Goal: Task Accomplishment & Management: Use online tool/utility

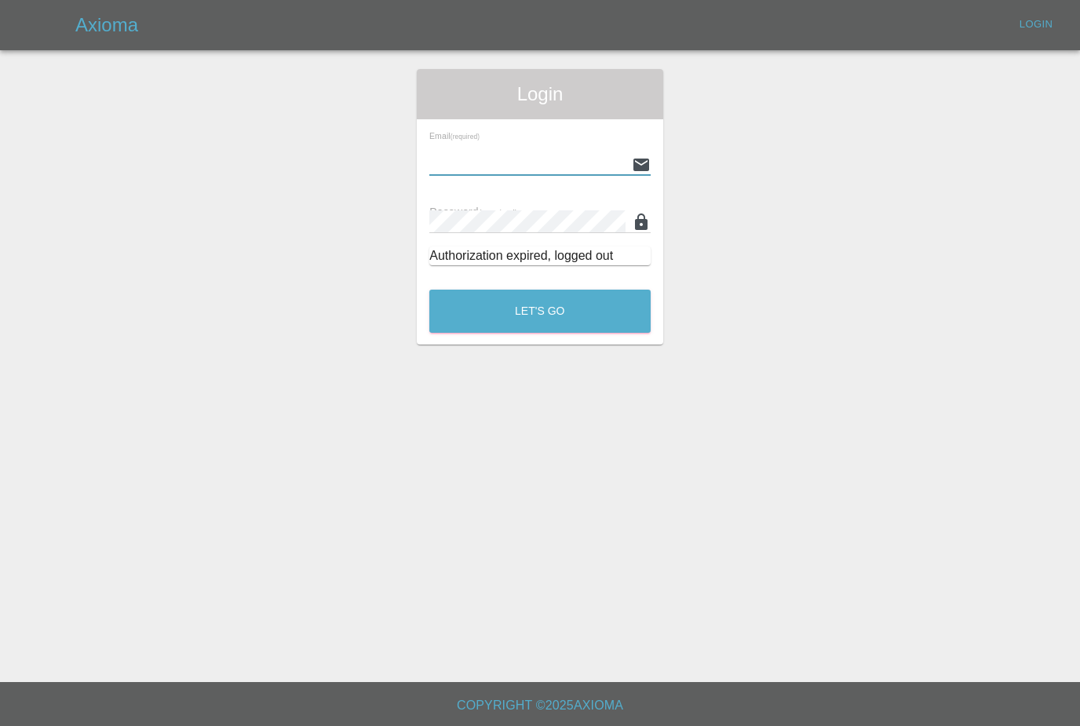
type input "Nathaniel.croft@hotmail.co.uk"
click at [540, 311] on button "Let's Go" at bounding box center [539, 311] width 221 height 43
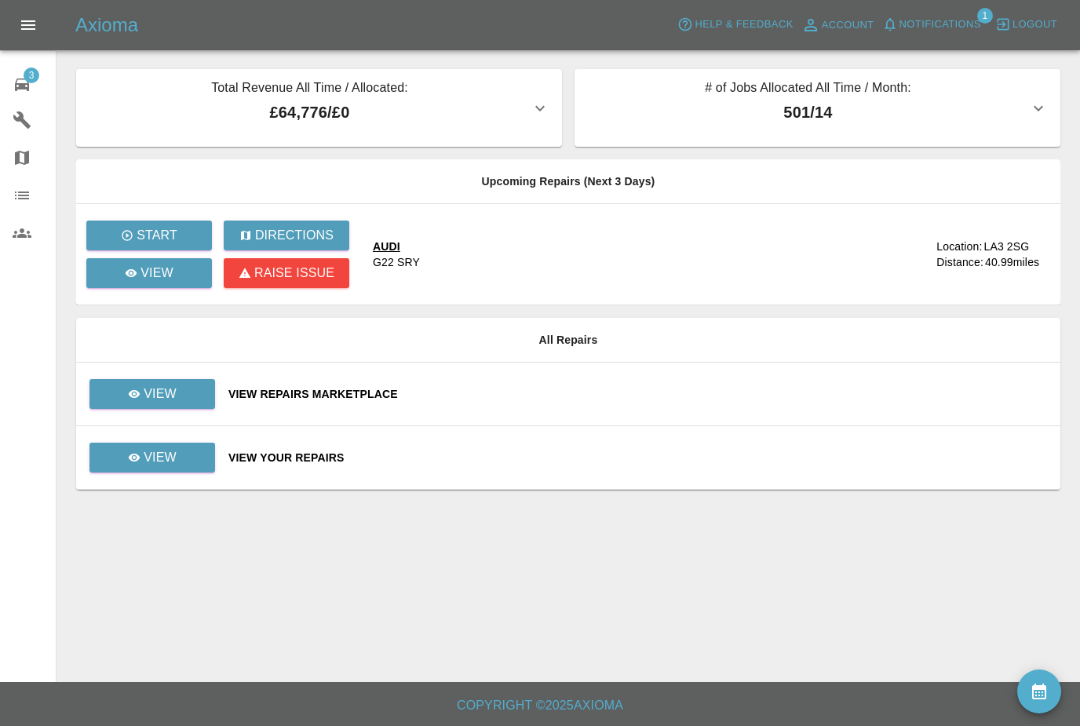
click at [959, 20] on span "Notifications" at bounding box center [941, 25] width 82 height 18
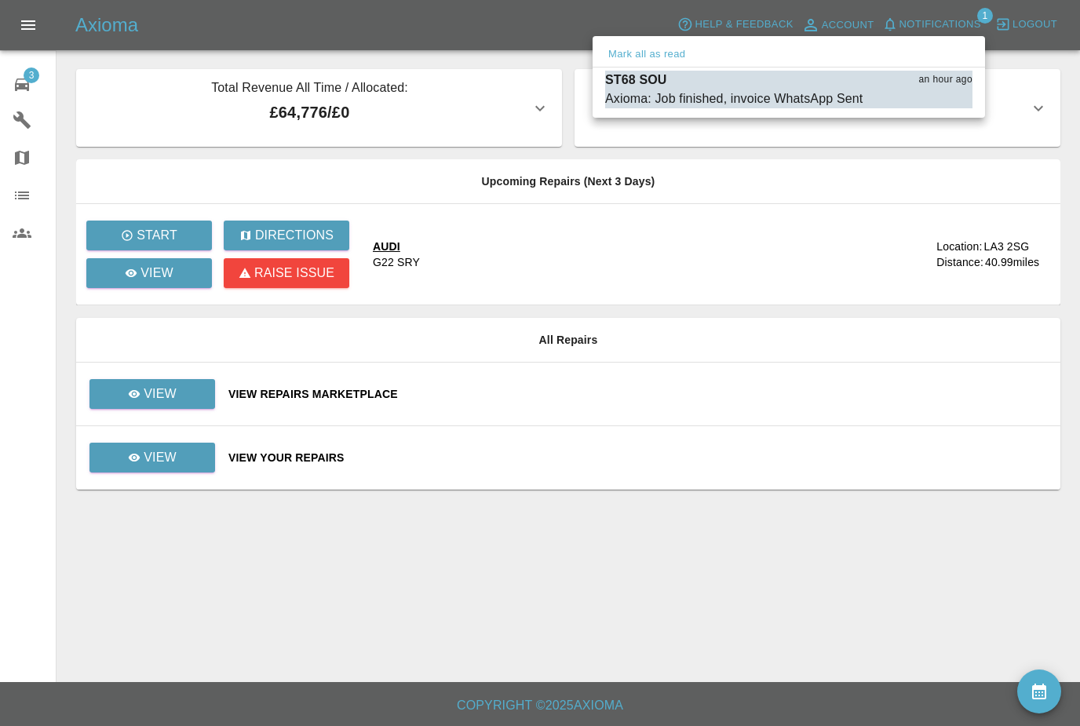
click at [686, 46] on button "Mark all as read" at bounding box center [646, 55] width 83 height 18
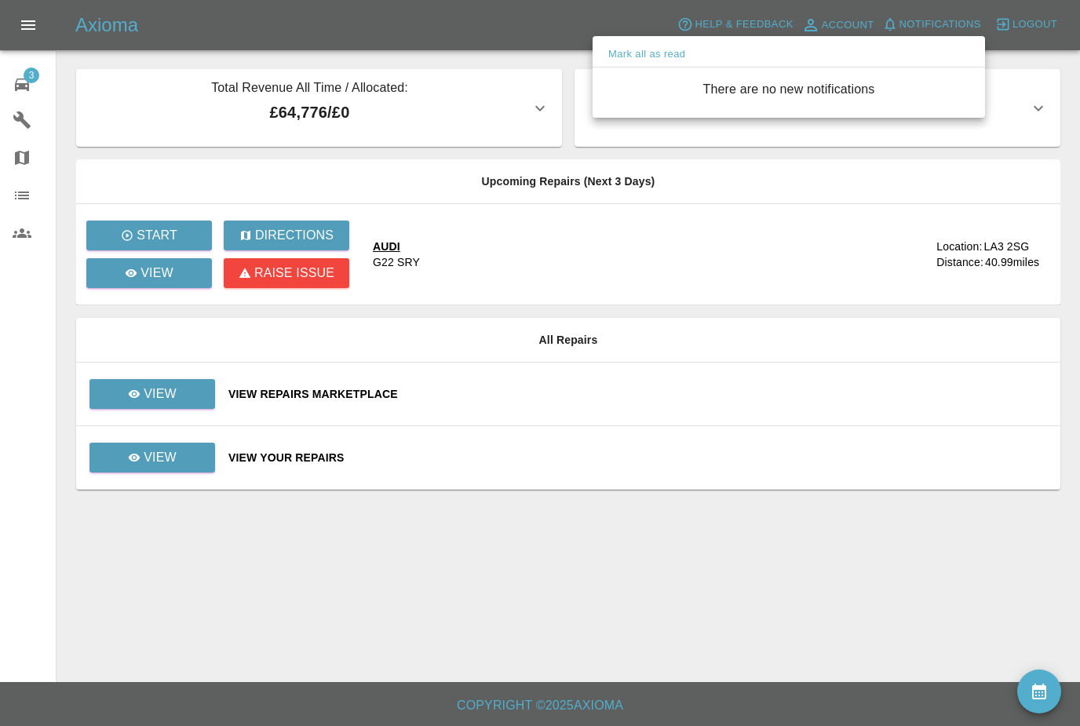
click at [178, 391] on div at bounding box center [540, 363] width 1080 height 726
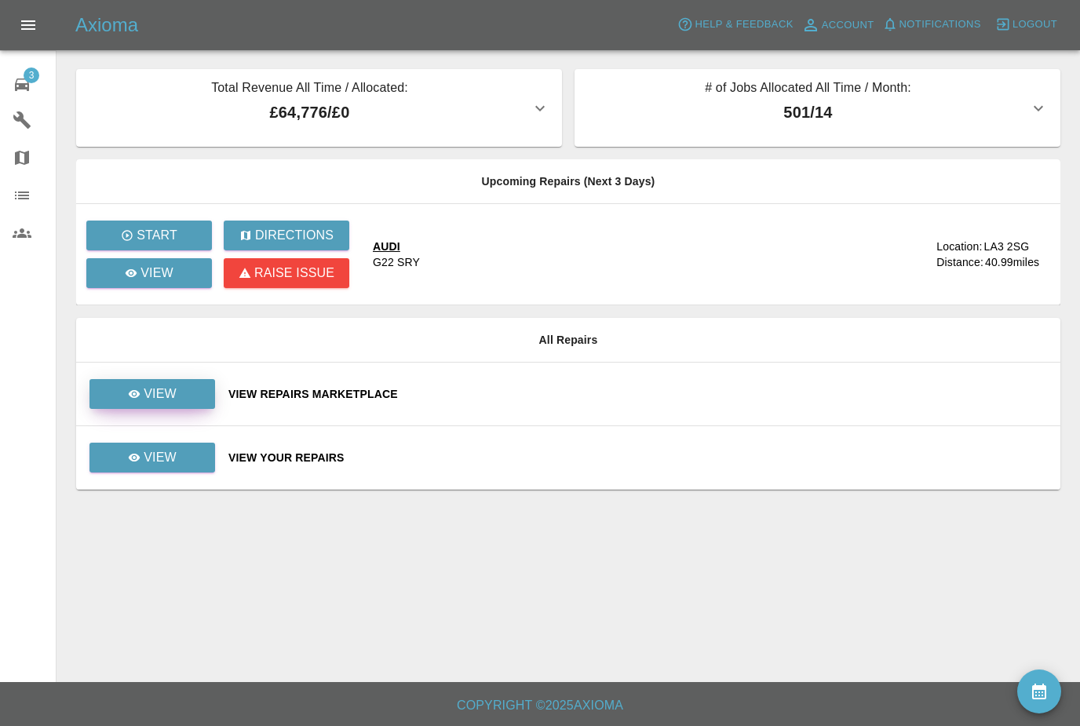
click at [196, 380] on link "View" at bounding box center [153, 394] width 126 height 30
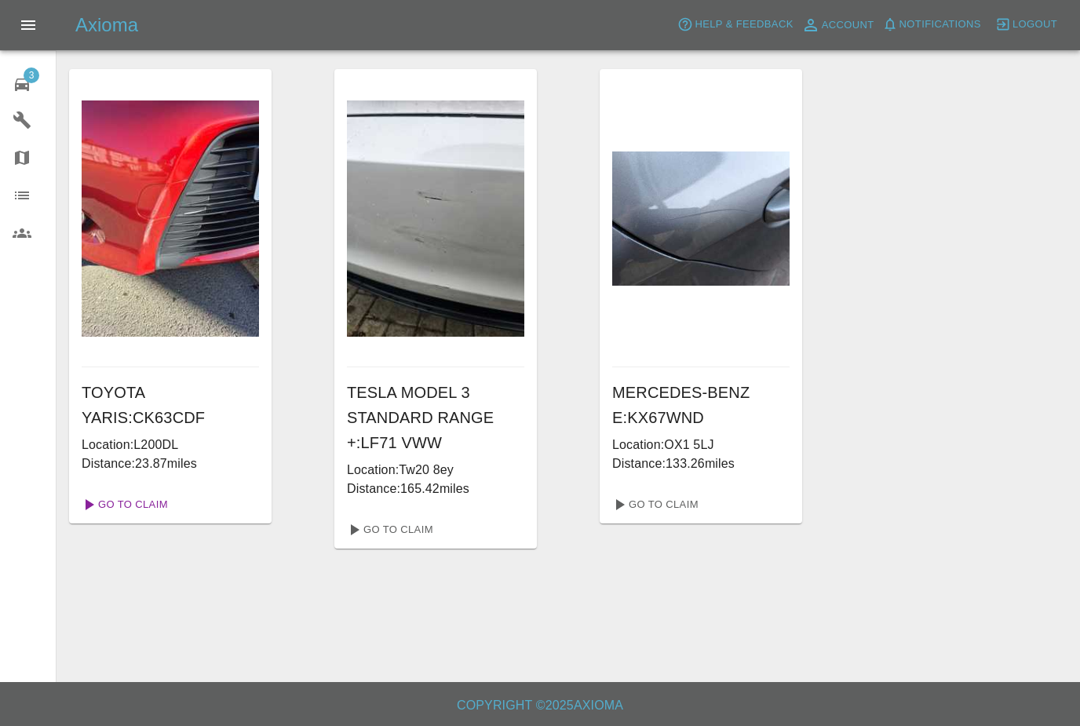
click at [141, 499] on link "Go To Claim" at bounding box center [123, 504] width 97 height 25
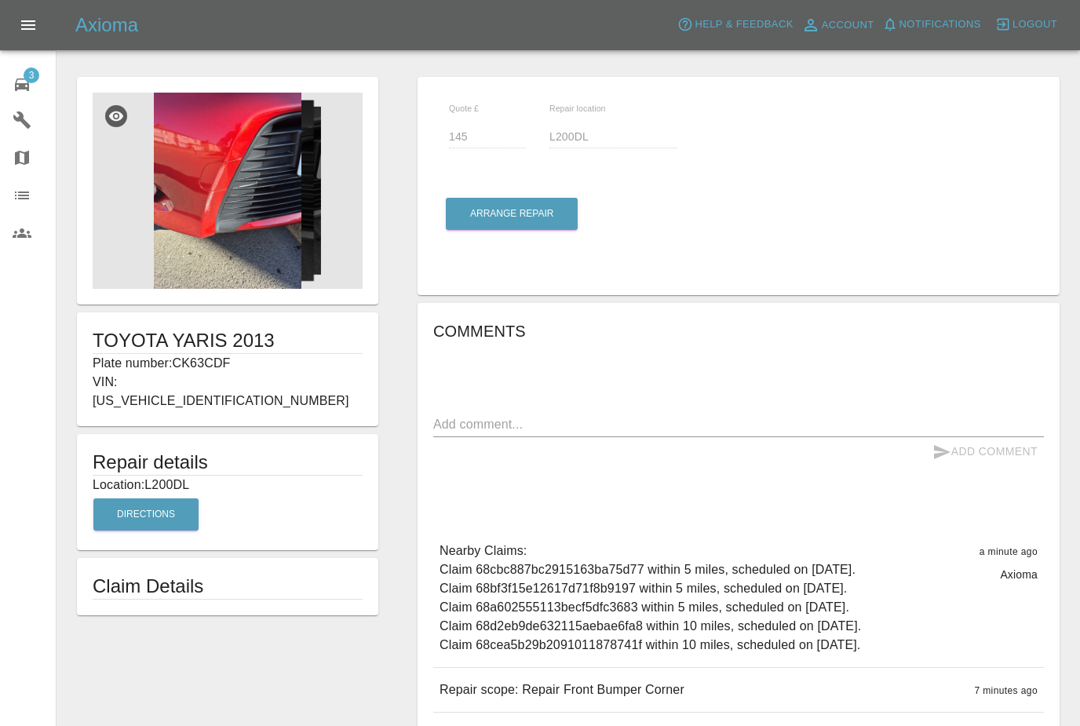
click at [236, 214] on img at bounding box center [228, 191] width 270 height 196
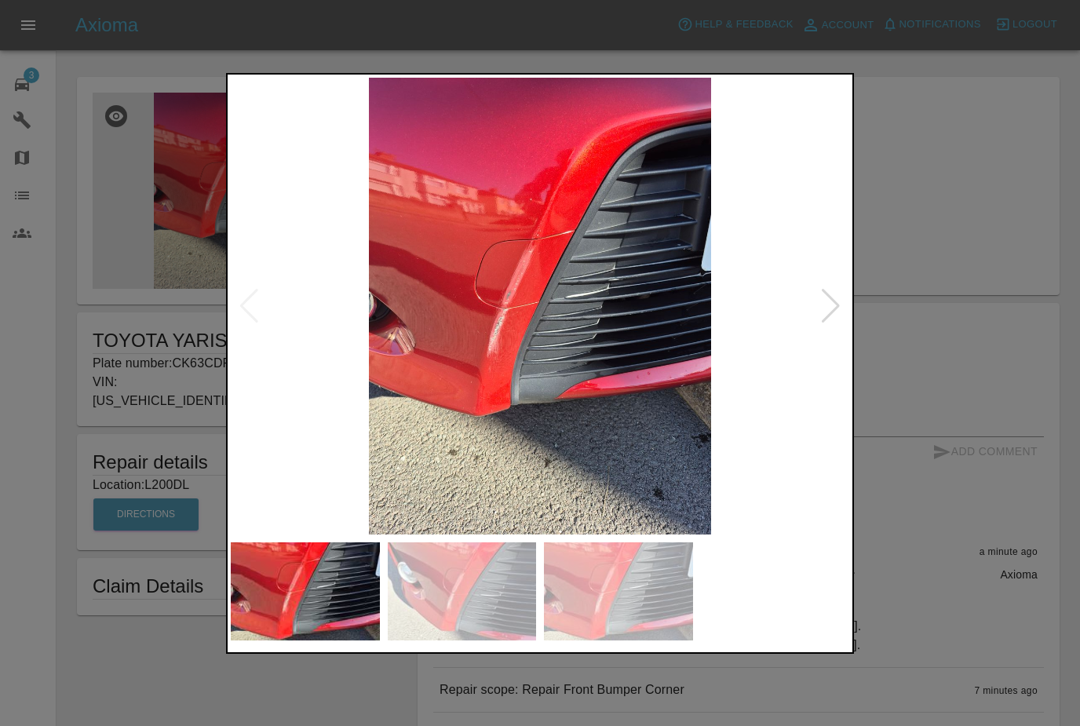
click at [806, 300] on img at bounding box center [540, 306] width 619 height 457
click at [828, 308] on div at bounding box center [830, 306] width 21 height 35
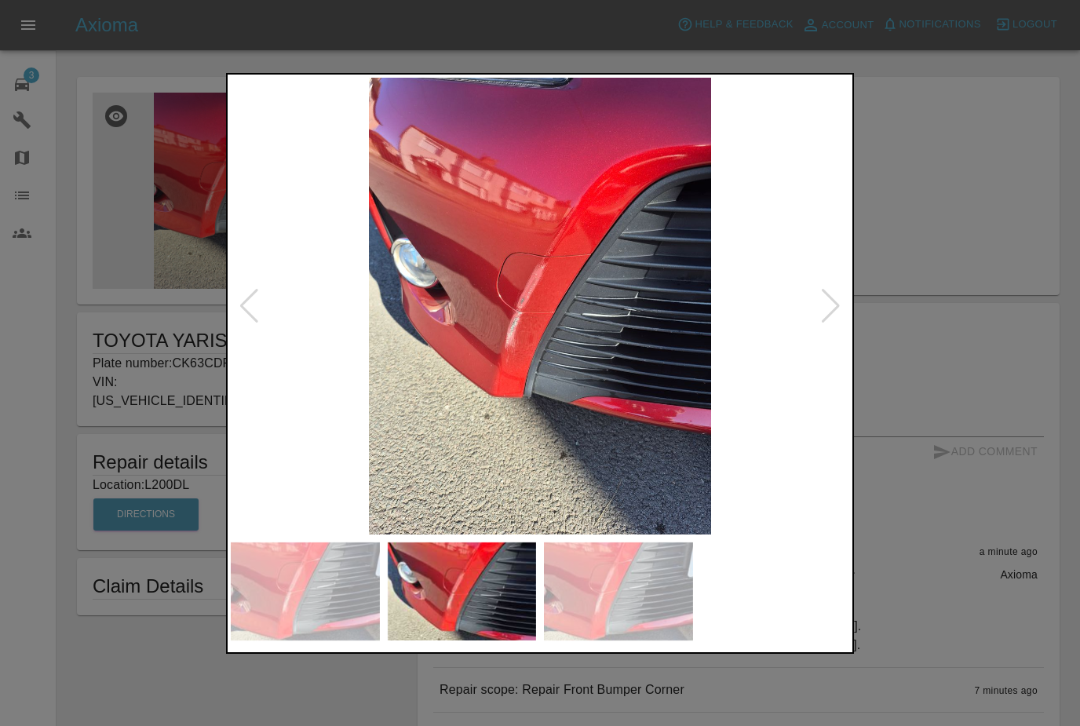
click at [836, 289] on div at bounding box center [830, 306] width 21 height 35
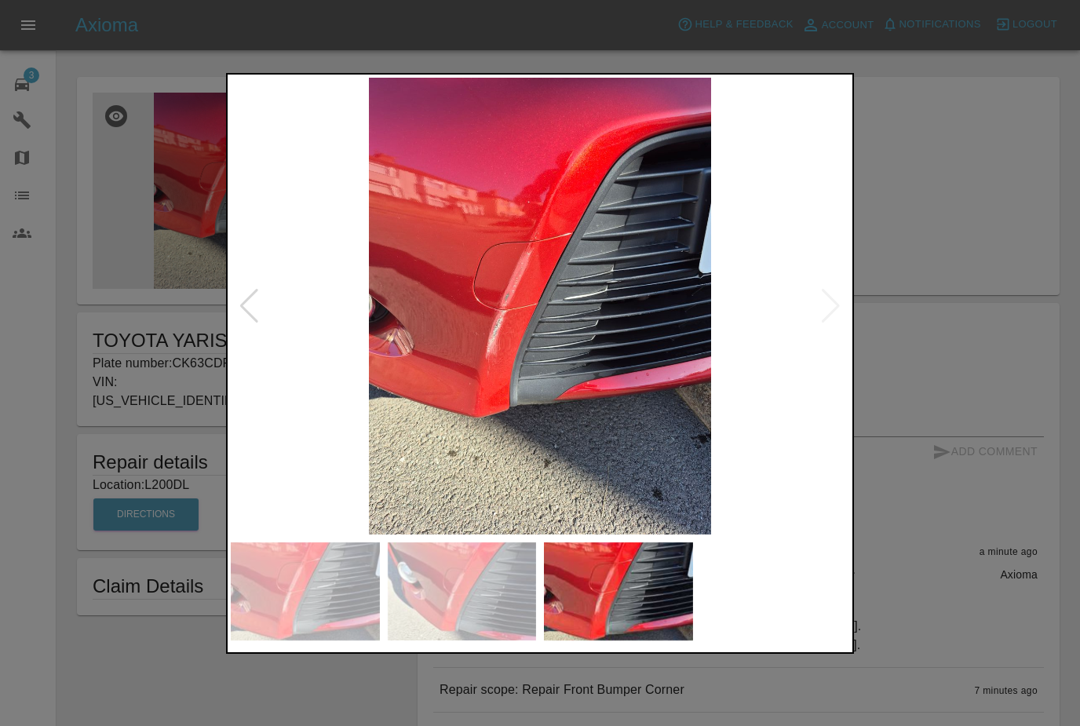
click at [908, 212] on div at bounding box center [540, 363] width 1080 height 726
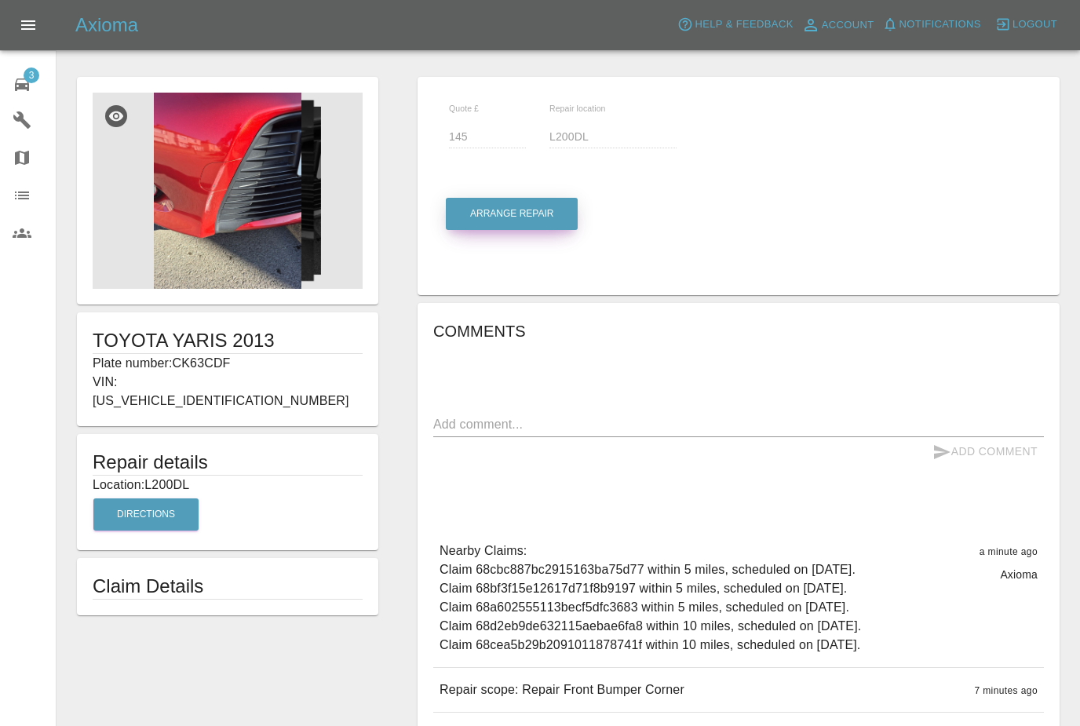
click at [535, 210] on button "Arrange Repair" at bounding box center [512, 214] width 132 height 32
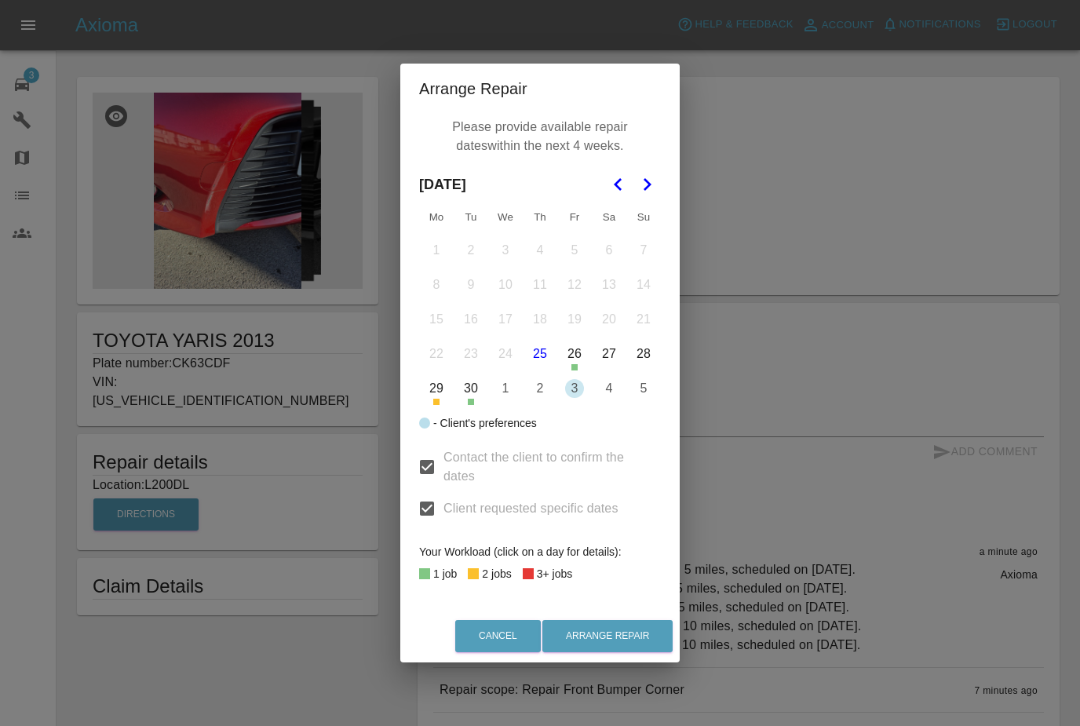
click at [653, 177] on icon "Go to the Next Month" at bounding box center [647, 184] width 19 height 19
click at [469, 279] on button "7" at bounding box center [471, 285] width 33 height 33
click at [514, 281] on button "8" at bounding box center [505, 285] width 33 height 33
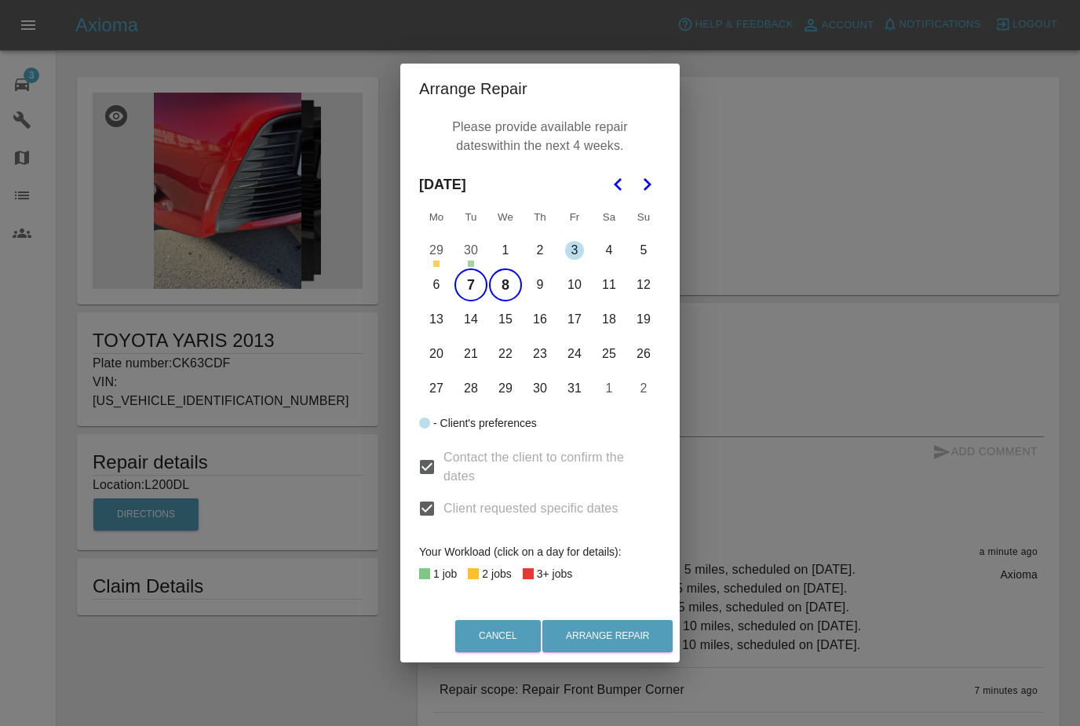
click at [504, 290] on button "8" at bounding box center [505, 285] width 33 height 33
click at [537, 294] on button "9" at bounding box center [540, 285] width 33 height 33
click at [619, 645] on button "Arrange Repair" at bounding box center [608, 636] width 130 height 32
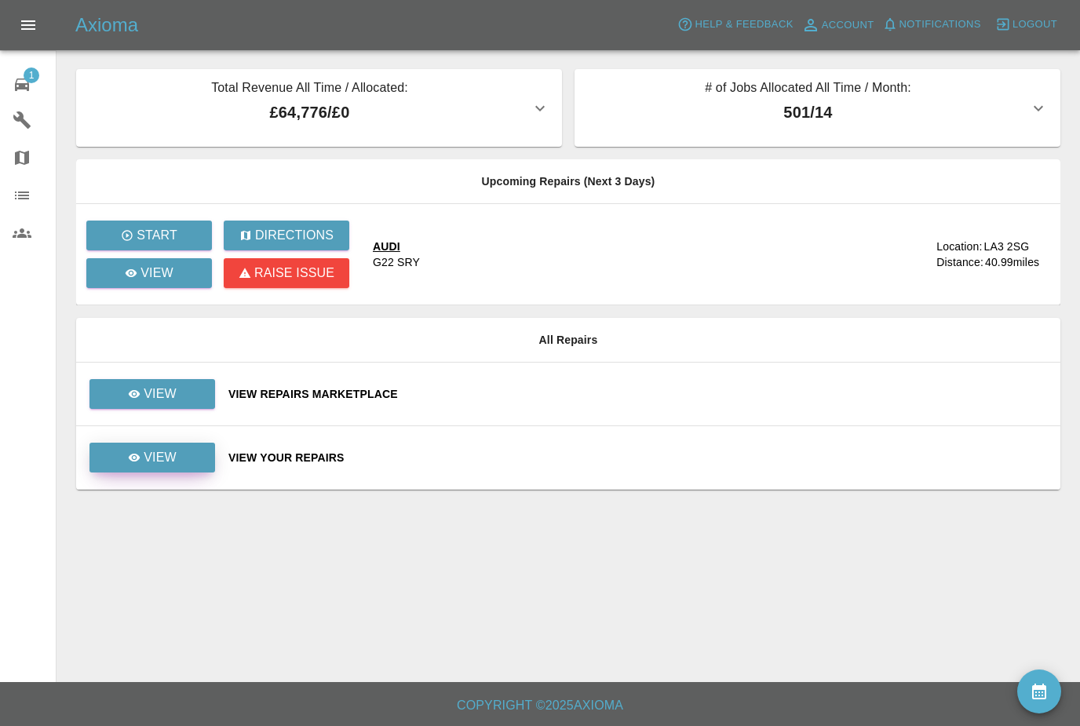
click at [178, 451] on link "View" at bounding box center [153, 458] width 126 height 30
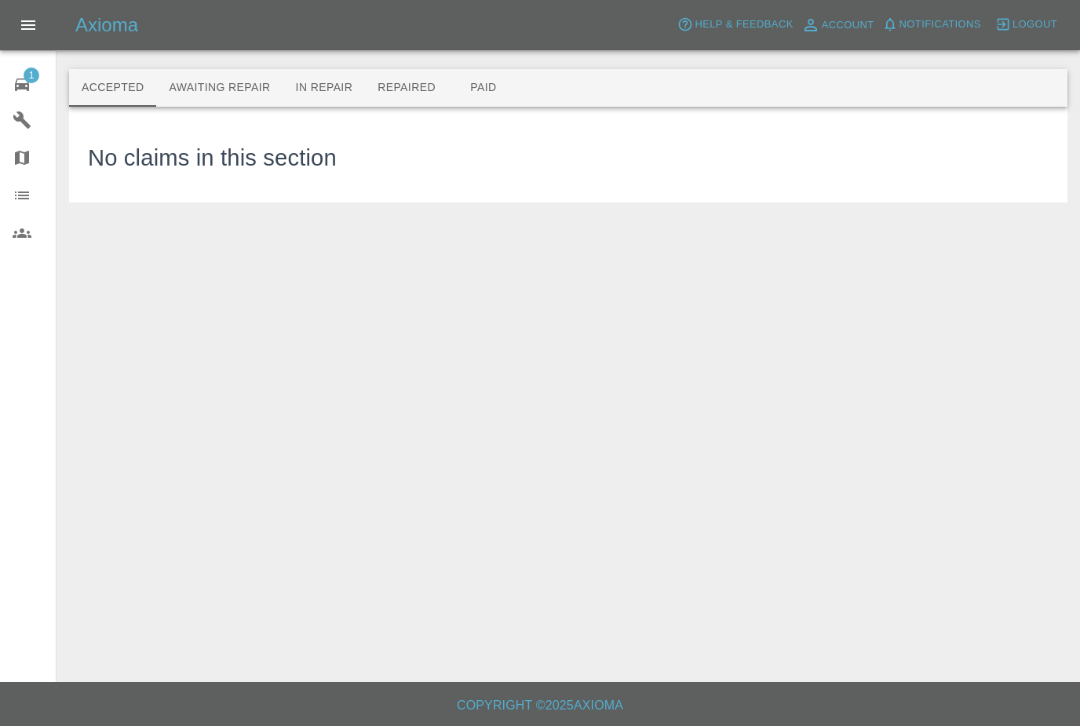
click at [242, 92] on button "Awaiting Repair" at bounding box center [219, 88] width 126 height 38
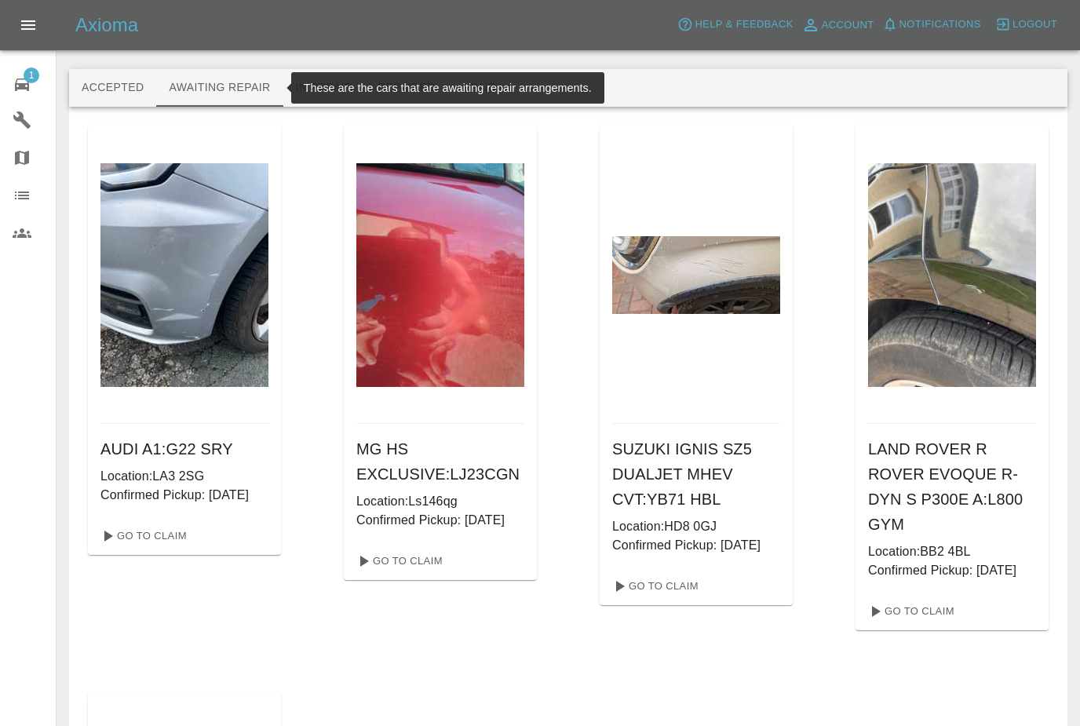
click at [364, 90] on button "In Repair" at bounding box center [324, 88] width 82 height 38
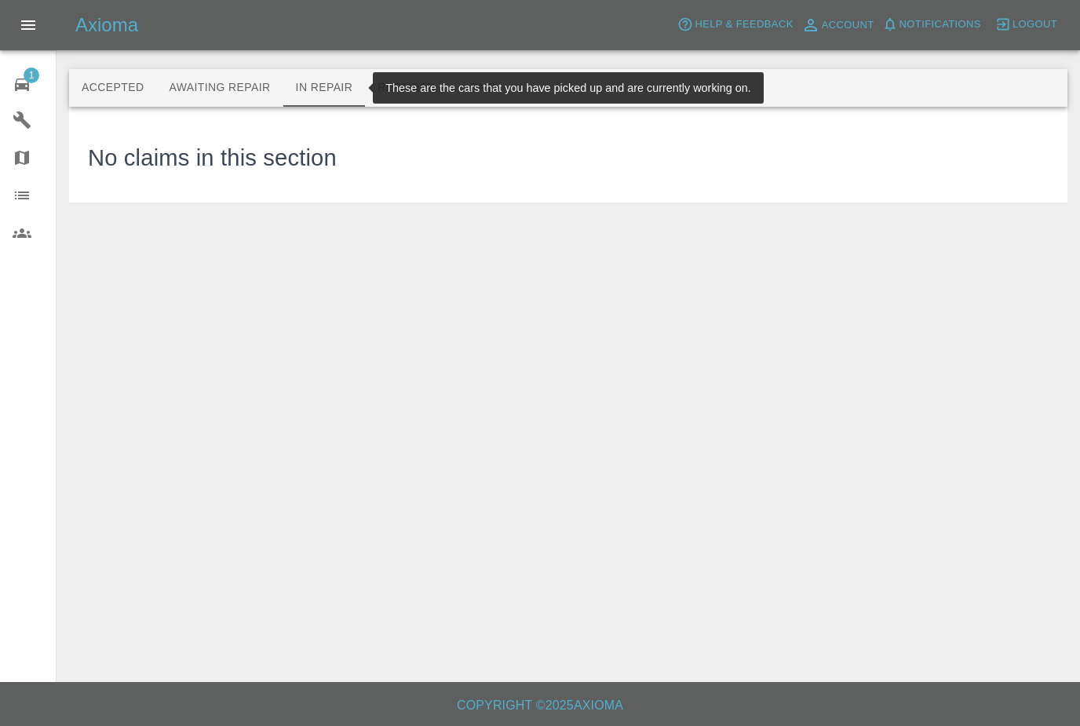
click at [415, 88] on button "Repaired" at bounding box center [406, 88] width 83 height 38
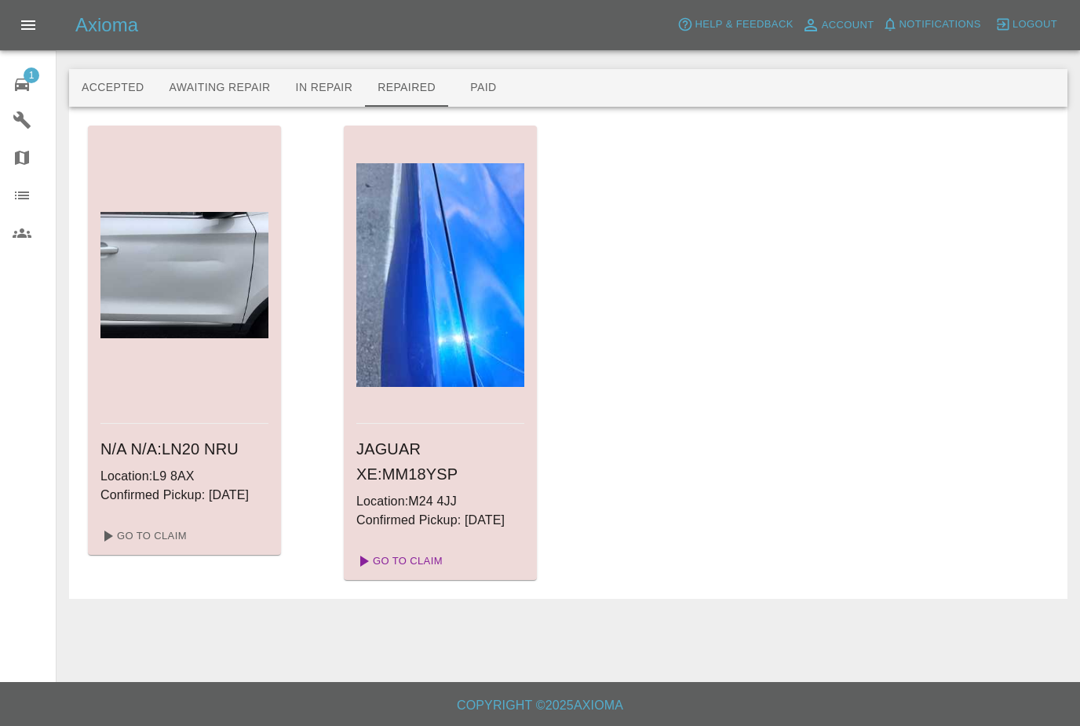
click at [418, 572] on link "Go To Claim" at bounding box center [398, 561] width 97 height 25
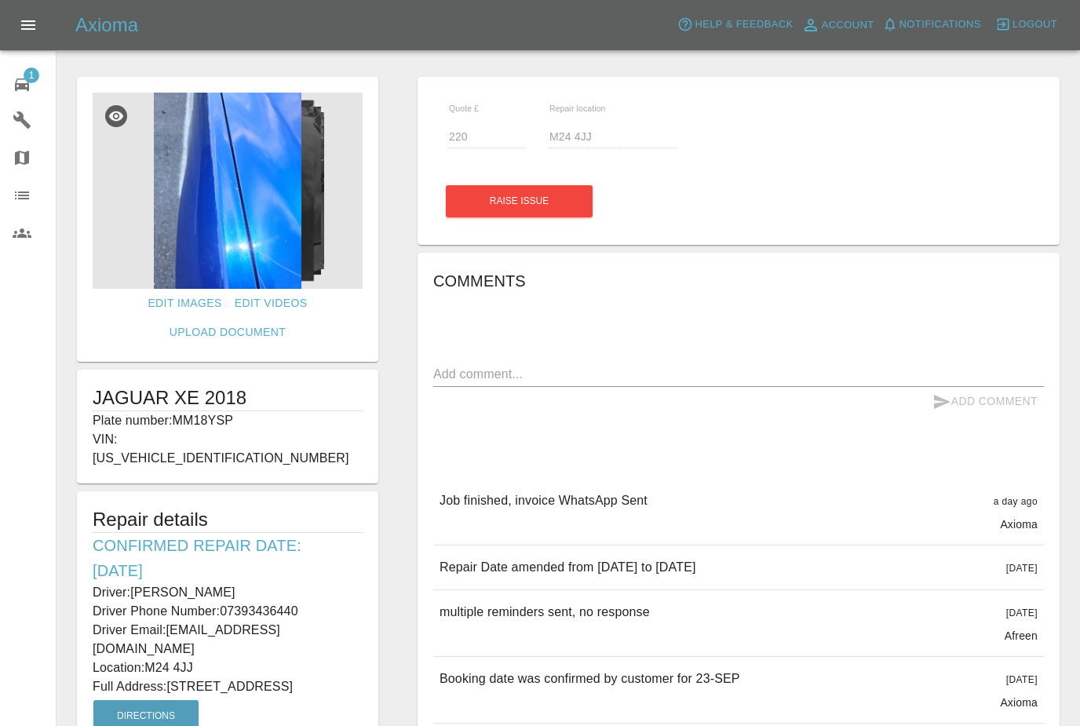
click at [21, 77] on icon at bounding box center [22, 84] width 19 height 19
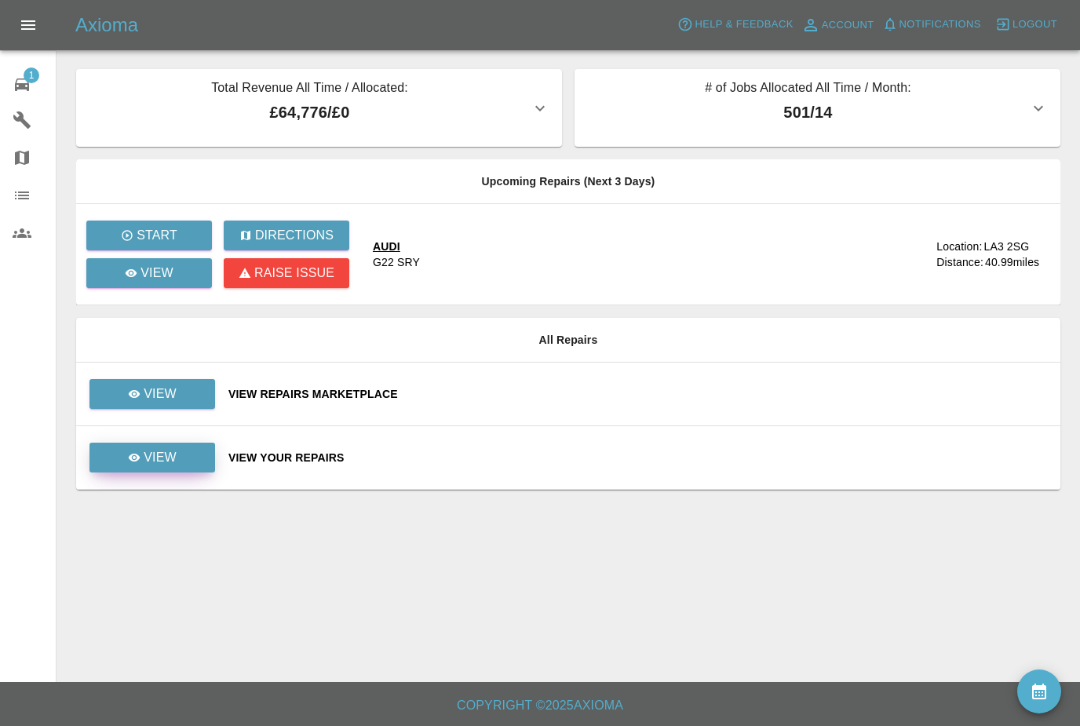
click at [172, 458] on p "View" at bounding box center [160, 457] width 33 height 19
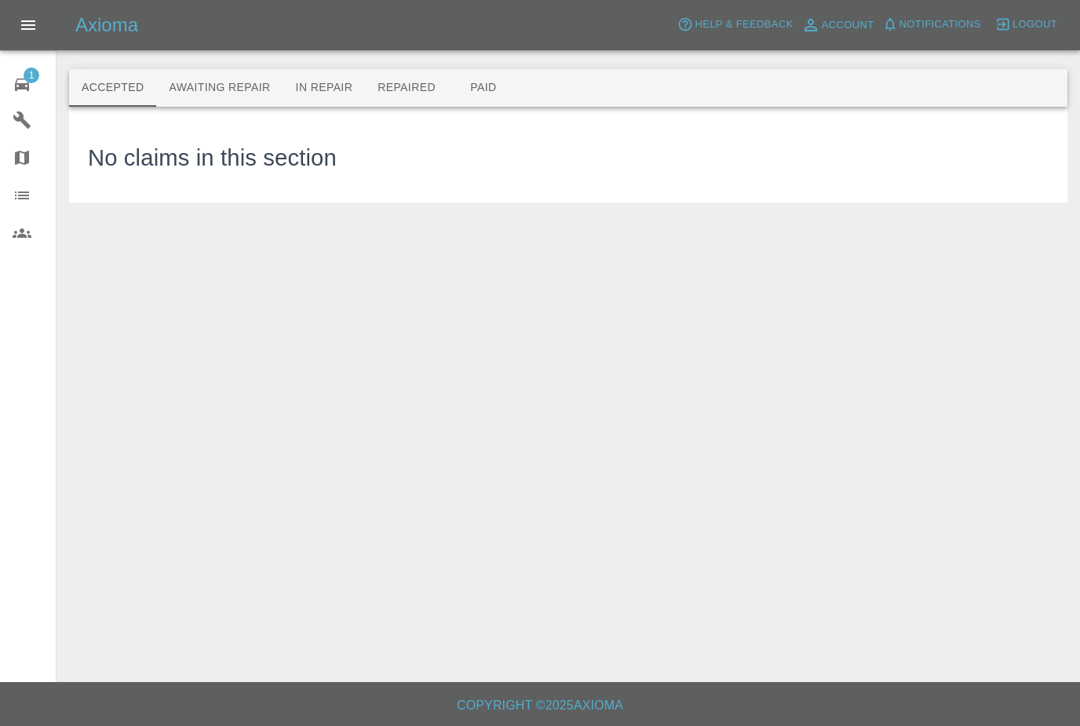
click at [231, 90] on button "Awaiting Repair" at bounding box center [219, 88] width 126 height 38
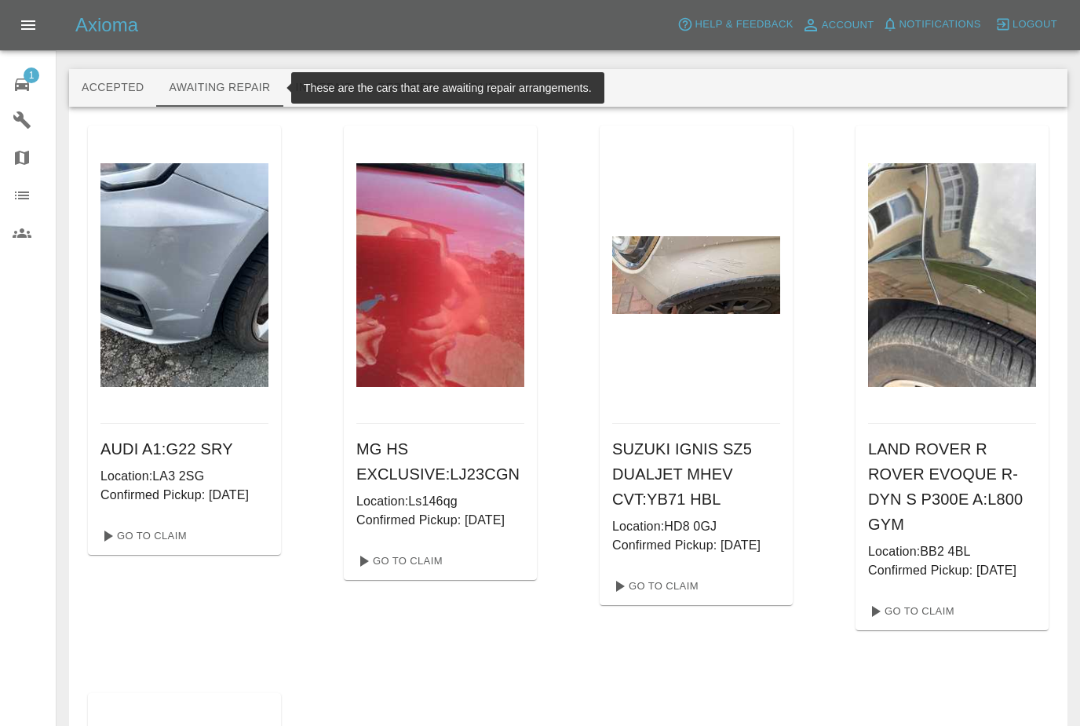
click at [321, 86] on button "In Repair" at bounding box center [324, 88] width 82 height 38
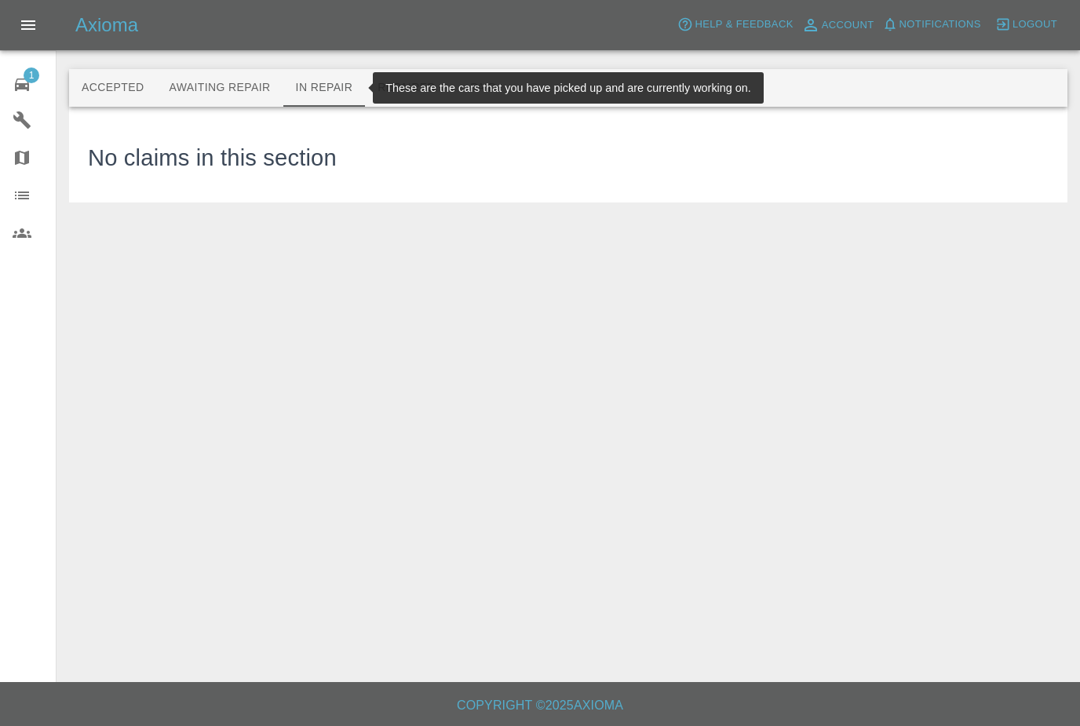
click at [402, 92] on button "Repaired" at bounding box center [406, 88] width 83 height 38
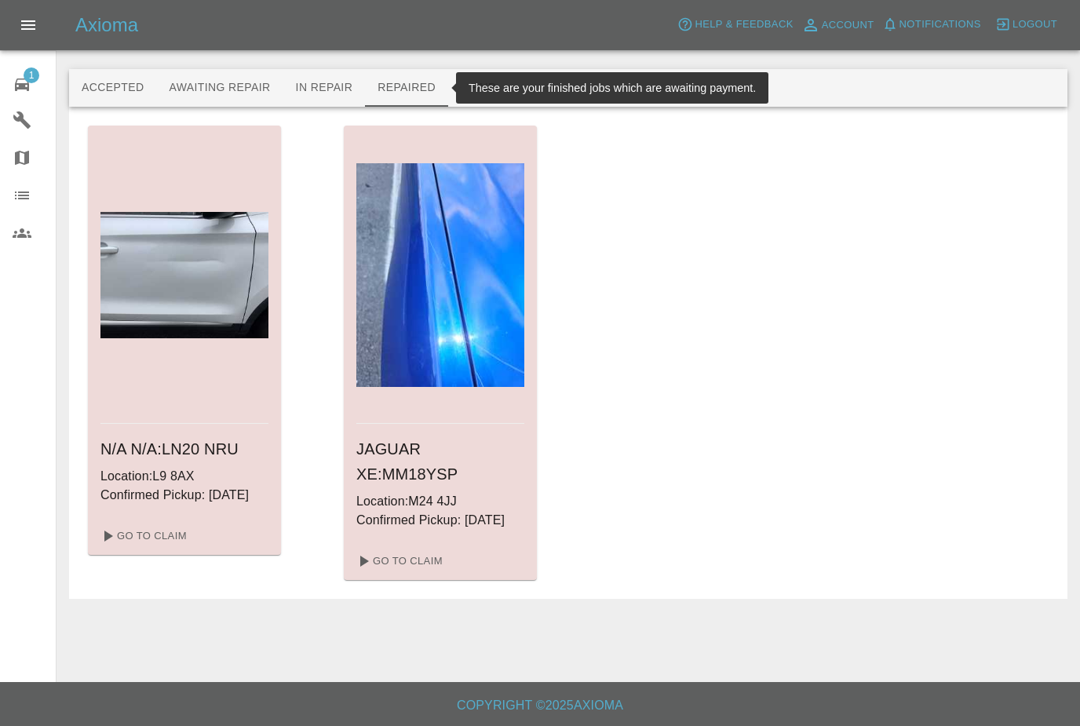
click at [489, 92] on button "Paid" at bounding box center [483, 88] width 71 height 38
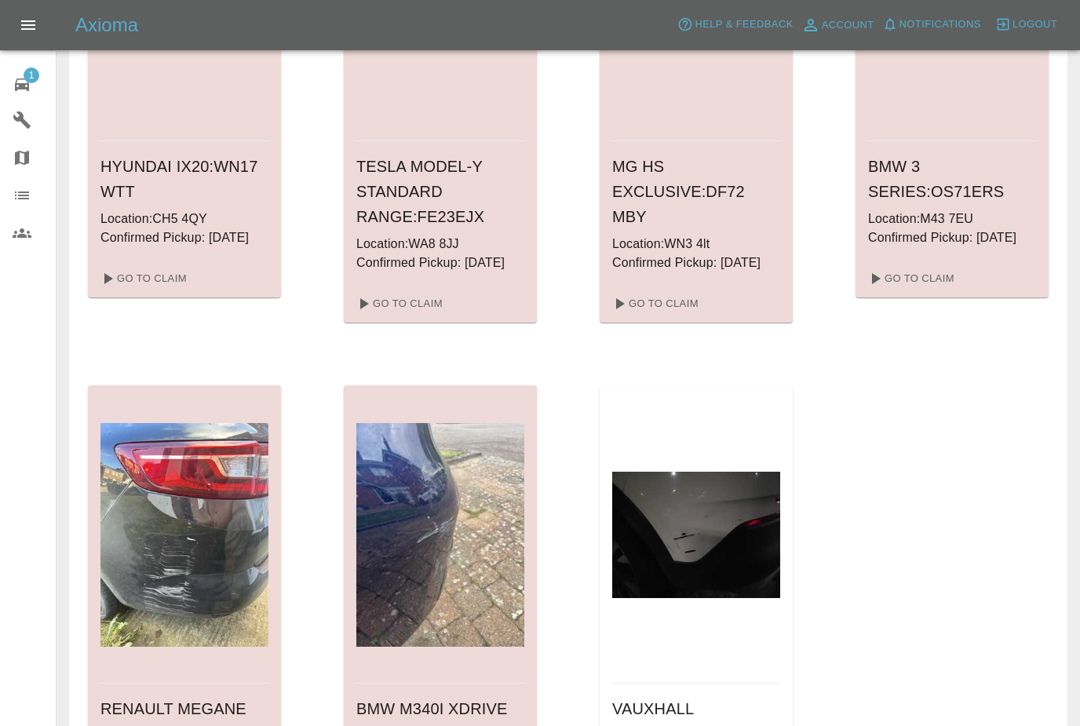
scroll to position [1127, 0]
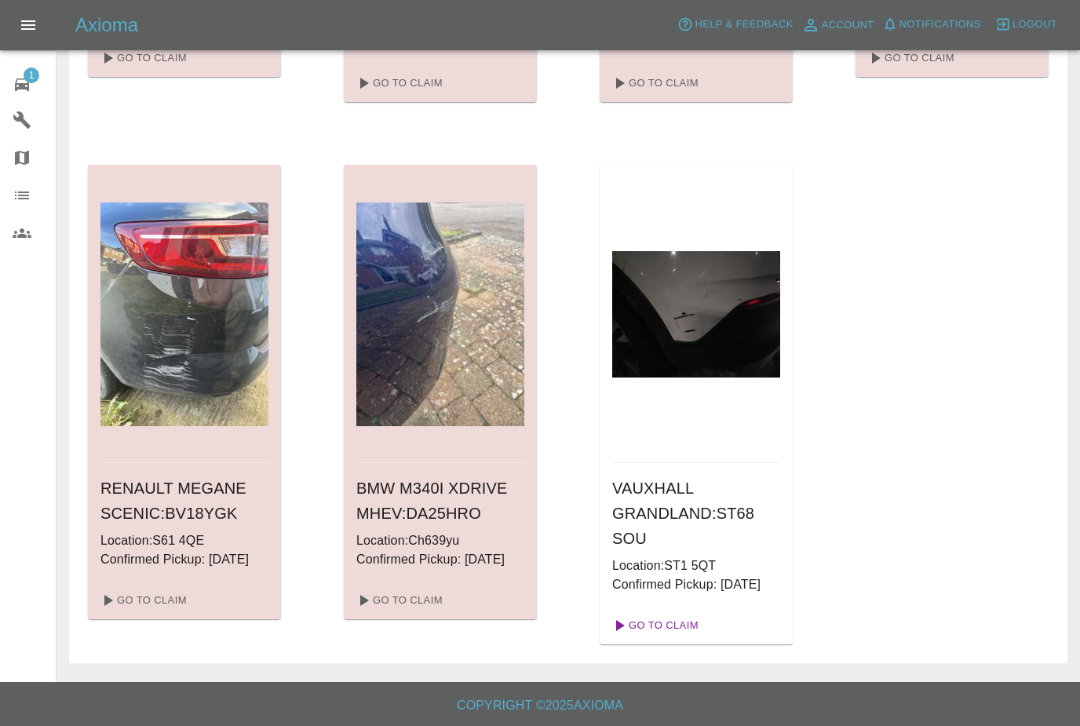
click at [674, 634] on link "Go To Claim" at bounding box center [654, 625] width 97 height 25
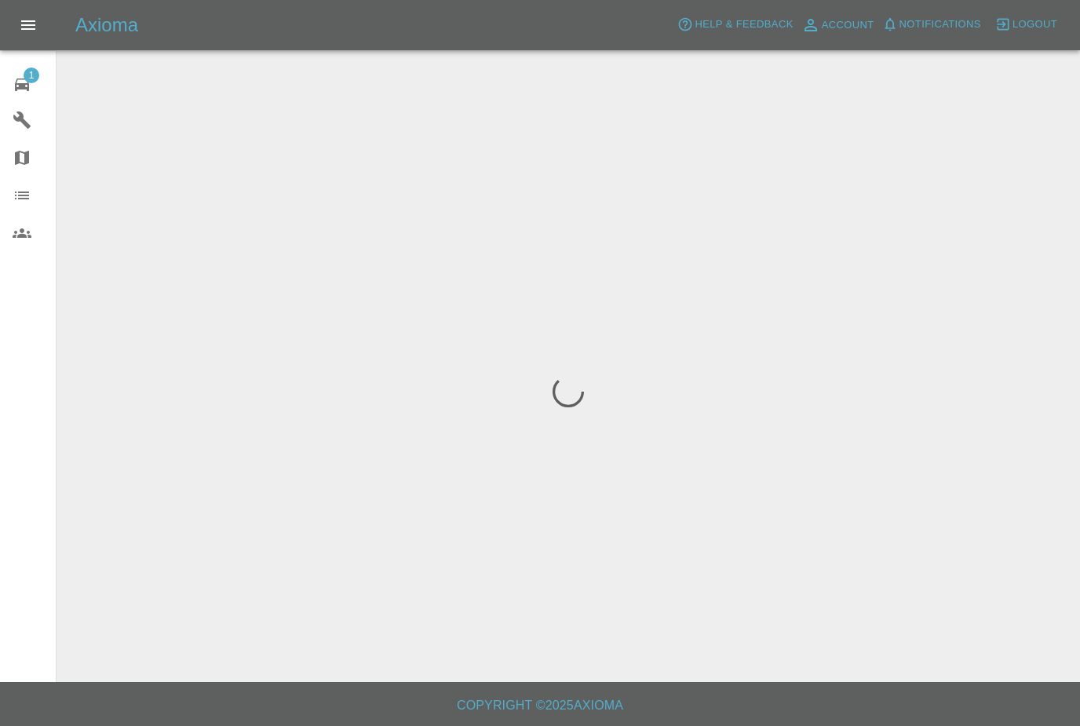
scroll to position [50, 0]
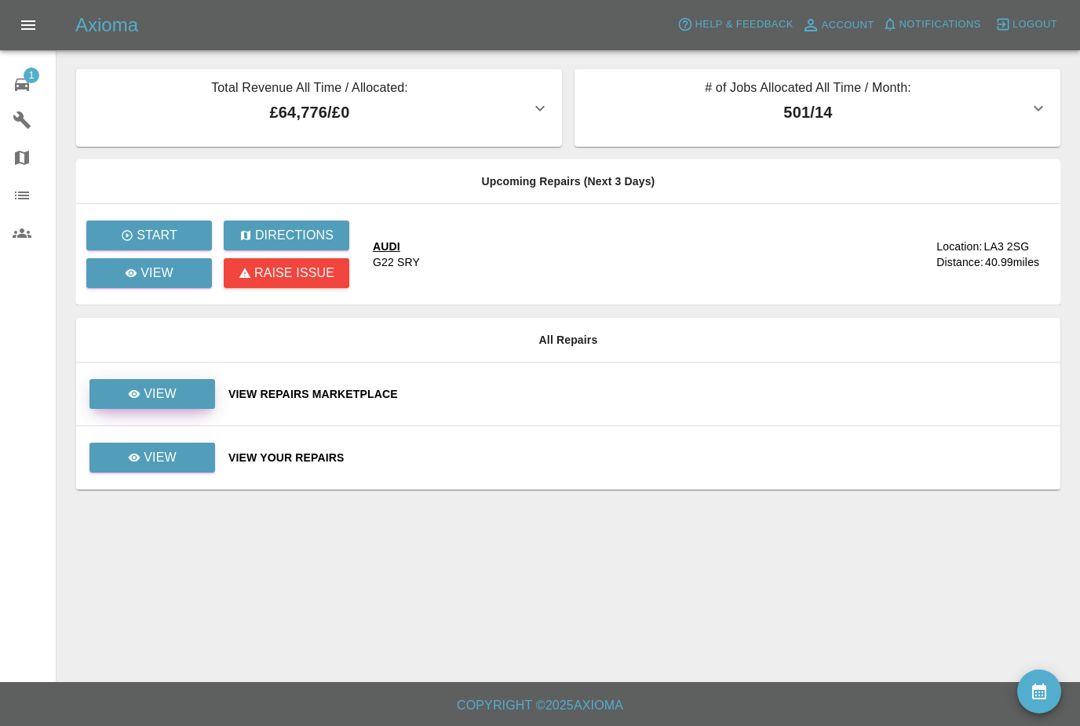
click at [187, 389] on link "View" at bounding box center [153, 394] width 126 height 30
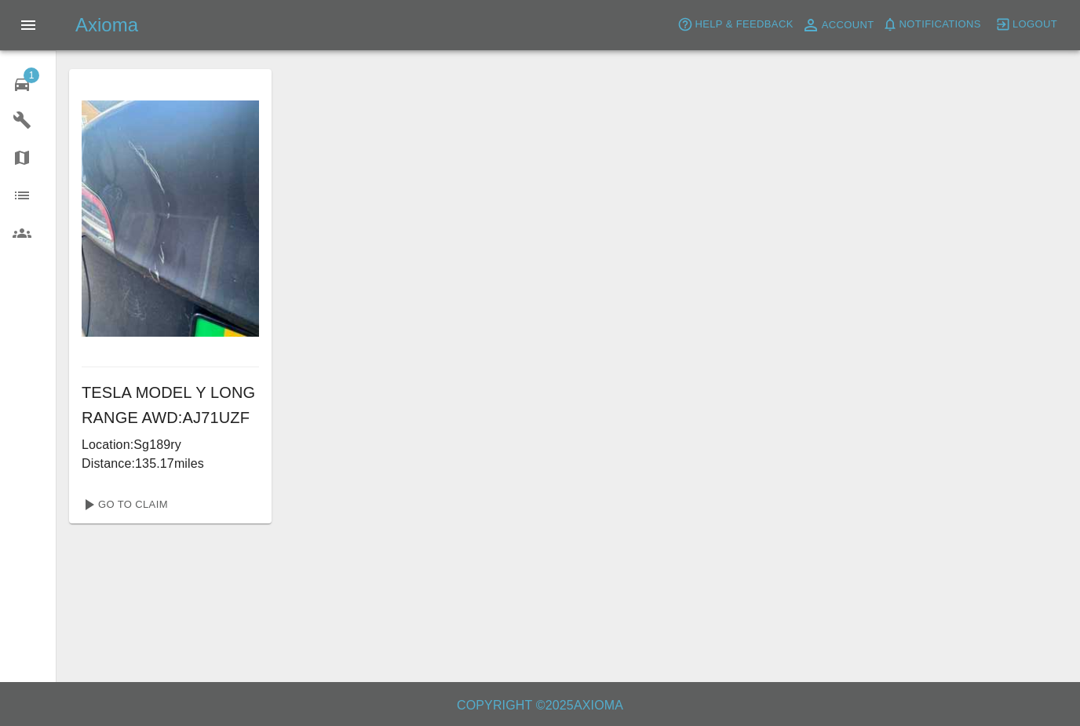
click at [24, 89] on icon at bounding box center [22, 85] width 14 height 13
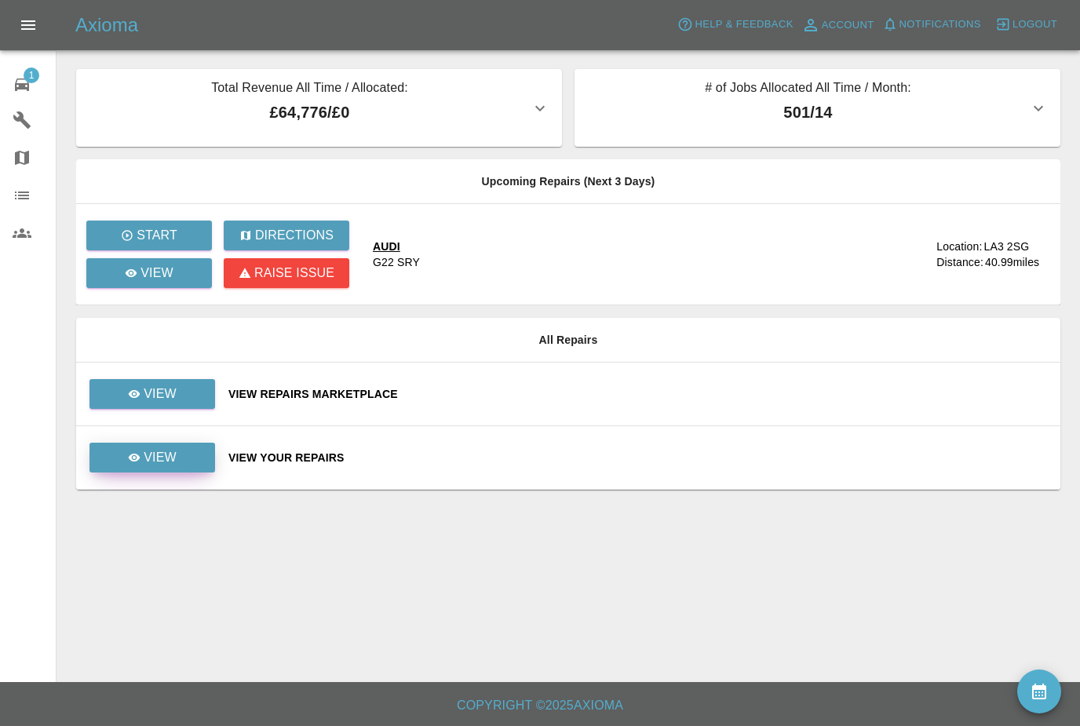
click at [203, 453] on link "View" at bounding box center [153, 458] width 126 height 30
